Goal: Navigation & Orientation: Understand site structure

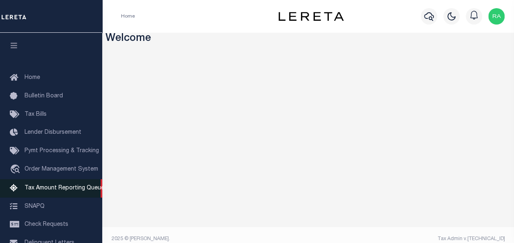
click at [22, 189] on icon at bounding box center [16, 188] width 13 height 10
click at [17, 190] on icon at bounding box center [16, 188] width 13 height 10
